Goal: Task Accomplishment & Management: Manage account settings

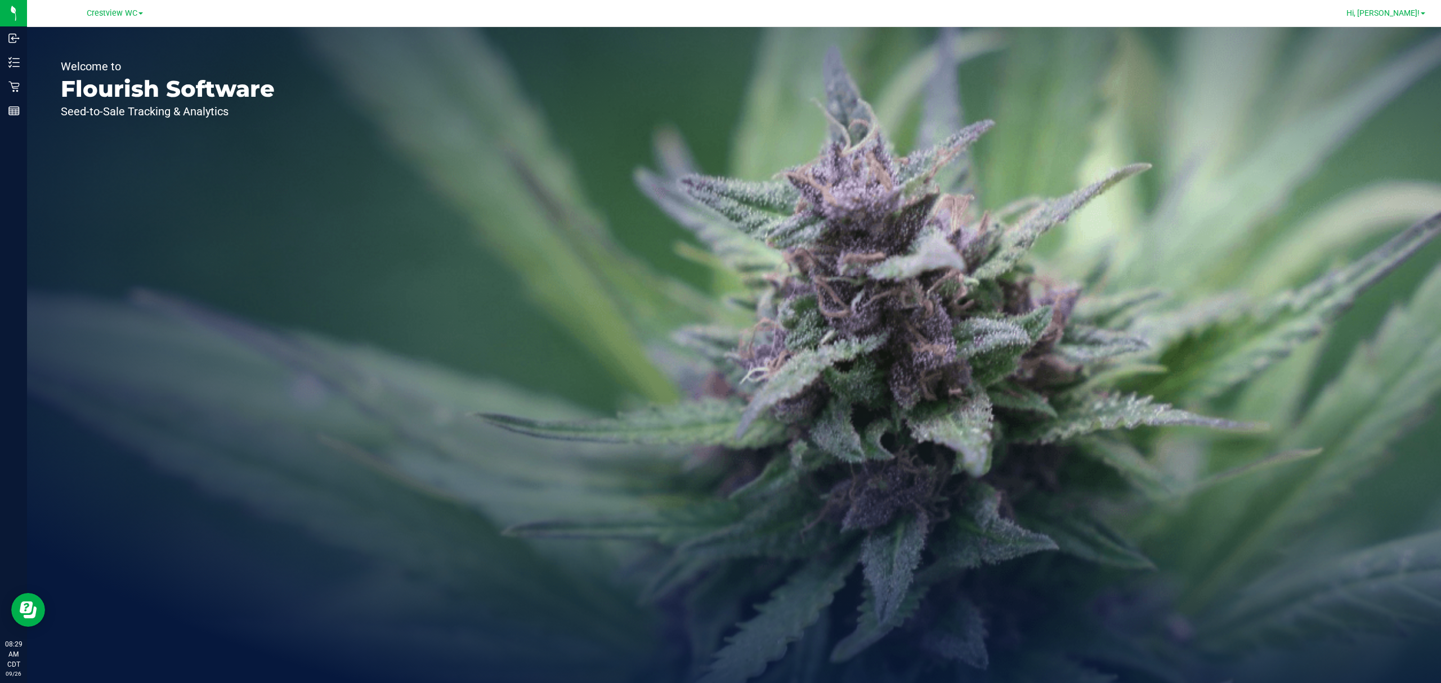
click at [1419, 14] on span "Hi, [PERSON_NAME]!" at bounding box center [1382, 12] width 73 height 9
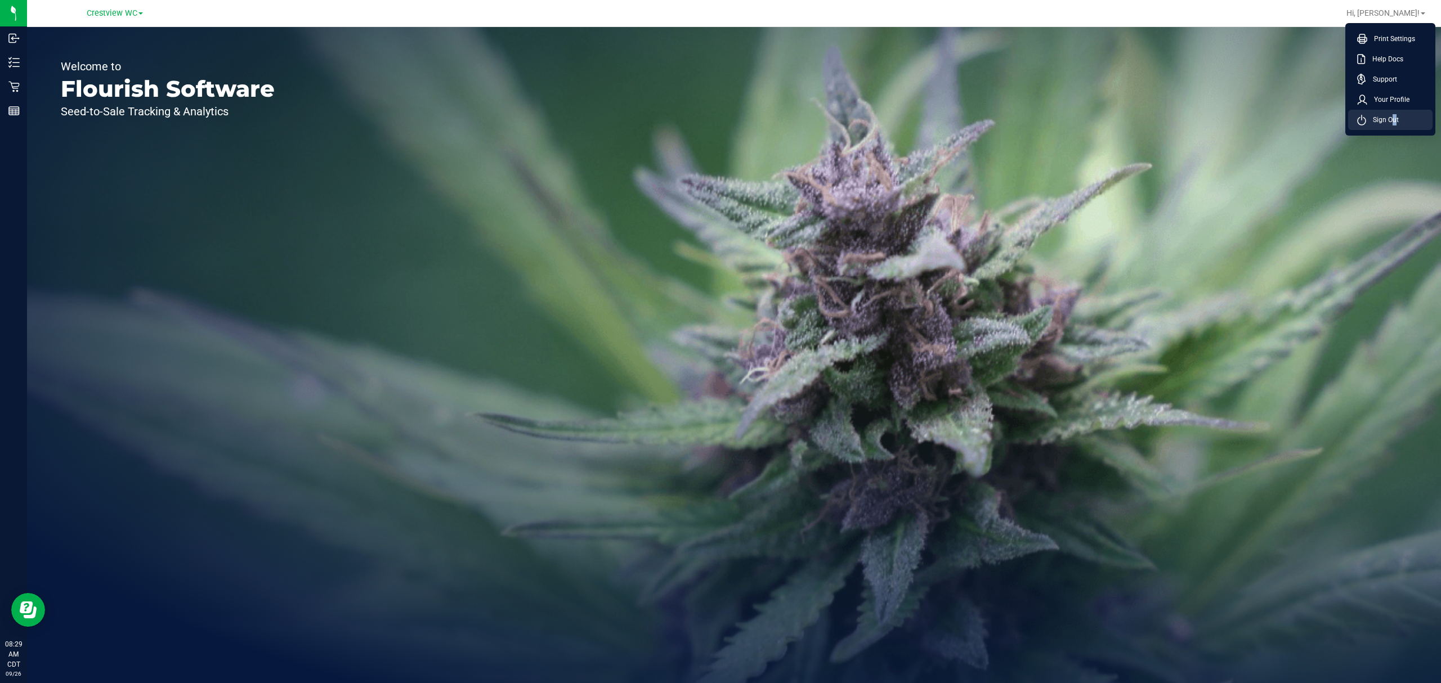
click at [1390, 118] on span "Sign Out" at bounding box center [1382, 119] width 33 height 11
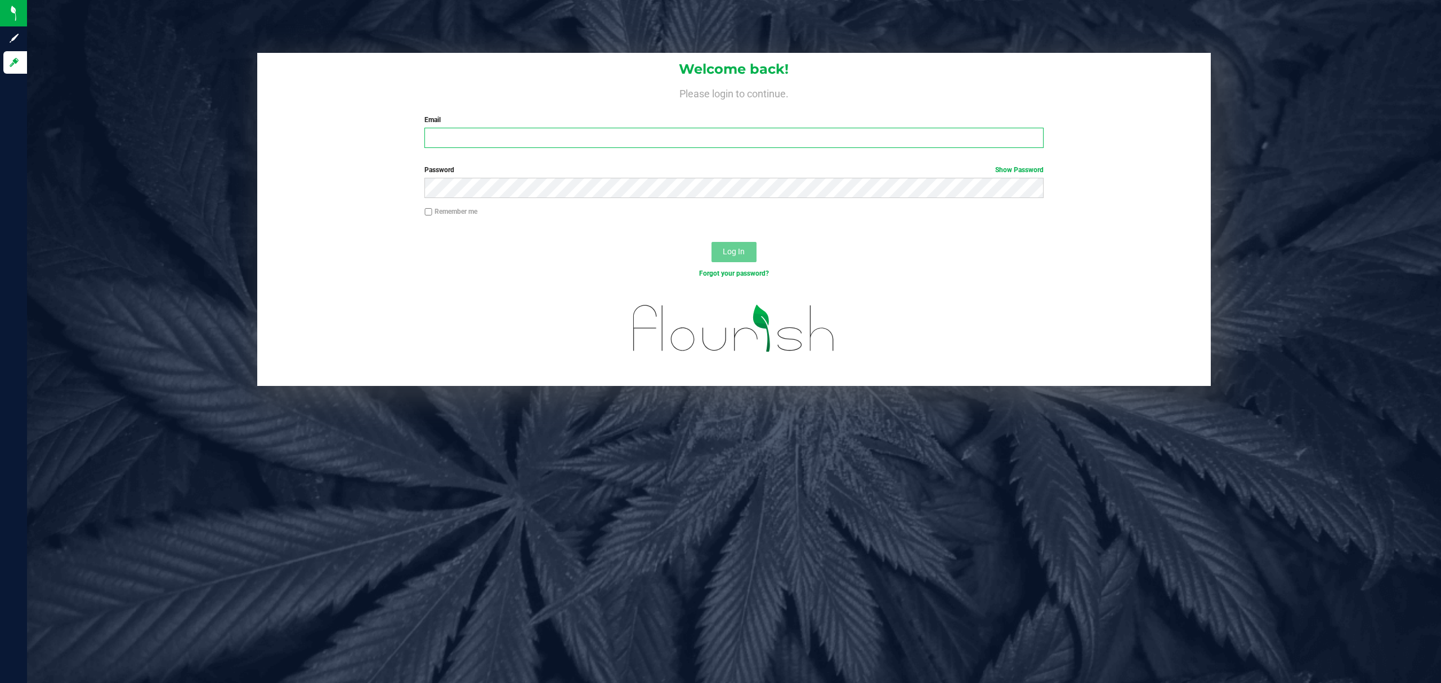
click at [521, 138] on input "Email" at bounding box center [733, 138] width 619 height 20
type input "[EMAIL_ADDRESS][DOMAIN_NAME]"
click at [711, 242] on button "Log In" at bounding box center [733, 252] width 45 height 20
